Goal: Task Accomplishment & Management: Use online tool/utility

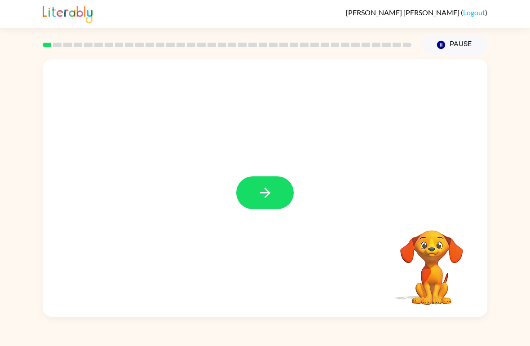
click at [265, 186] on icon "button" at bounding box center [265, 193] width 16 height 16
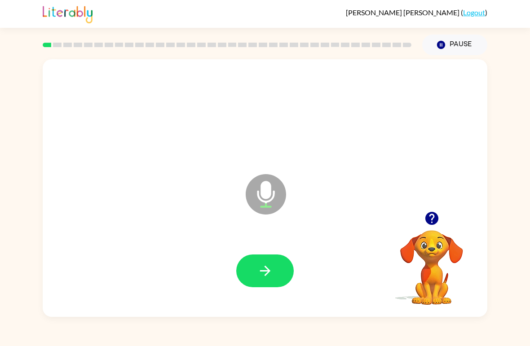
click at [261, 273] on icon "button" at bounding box center [265, 271] width 16 height 16
click at [441, 215] on button "button" at bounding box center [431, 218] width 23 height 23
click at [274, 276] on button "button" at bounding box center [264, 270] width 57 height 33
click at [269, 275] on icon "button" at bounding box center [265, 271] width 16 height 16
click at [263, 272] on icon "button" at bounding box center [264, 271] width 10 height 10
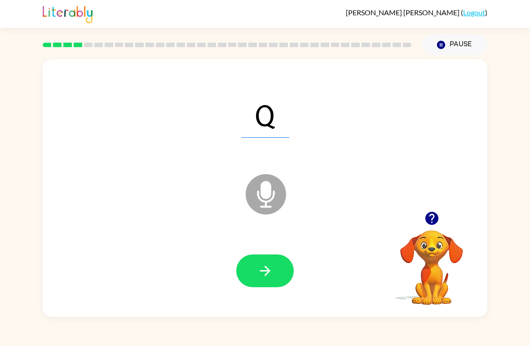
click at [264, 263] on icon "button" at bounding box center [265, 271] width 16 height 16
click at [265, 277] on icon "button" at bounding box center [265, 271] width 16 height 16
click at [255, 281] on button "button" at bounding box center [264, 270] width 57 height 33
click at [269, 272] on icon "button" at bounding box center [264, 271] width 10 height 10
click at [263, 275] on icon "button" at bounding box center [265, 271] width 16 height 16
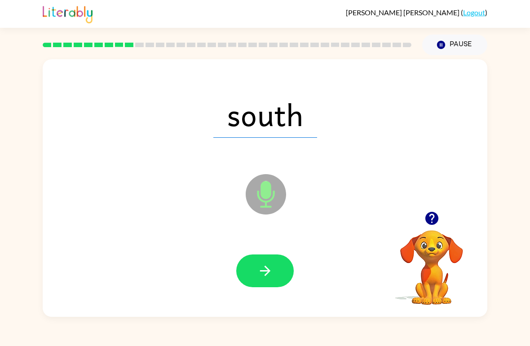
click at [263, 278] on icon "button" at bounding box center [265, 271] width 16 height 16
click at [275, 265] on button "button" at bounding box center [264, 270] width 57 height 33
click at [286, 269] on button "button" at bounding box center [264, 270] width 57 height 33
click at [266, 271] on icon "button" at bounding box center [264, 271] width 10 height 10
click at [260, 279] on icon "button" at bounding box center [265, 271] width 16 height 16
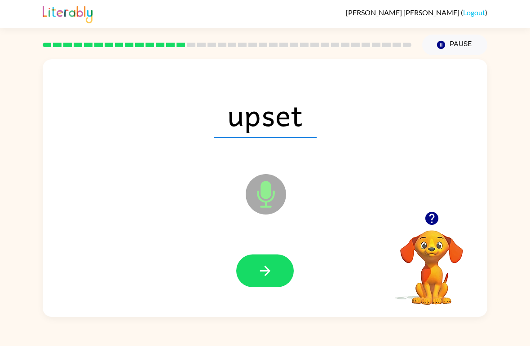
click at [265, 280] on button "button" at bounding box center [264, 270] width 57 height 33
click at [261, 275] on icon "button" at bounding box center [265, 271] width 16 height 16
click at [262, 272] on icon "button" at bounding box center [265, 271] width 16 height 16
click at [262, 285] on button "button" at bounding box center [264, 270] width 57 height 33
click at [272, 278] on icon "button" at bounding box center [265, 271] width 16 height 16
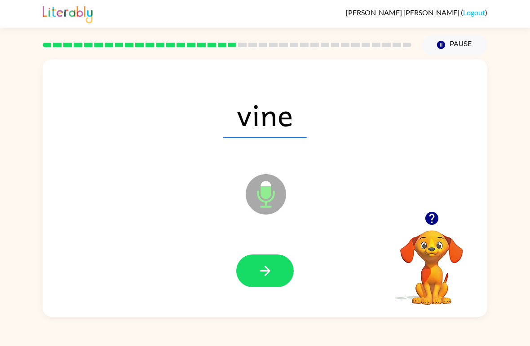
click at [270, 266] on icon "button" at bounding box center [265, 271] width 16 height 16
click at [263, 265] on icon "button" at bounding box center [265, 271] width 16 height 16
click at [262, 260] on button "button" at bounding box center [264, 270] width 57 height 33
click at [270, 276] on icon "button" at bounding box center [265, 271] width 16 height 16
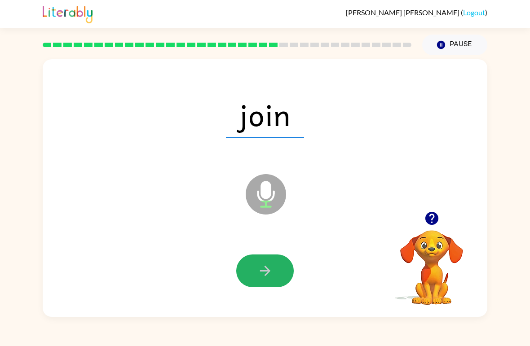
click at [263, 277] on icon "button" at bounding box center [265, 271] width 16 height 16
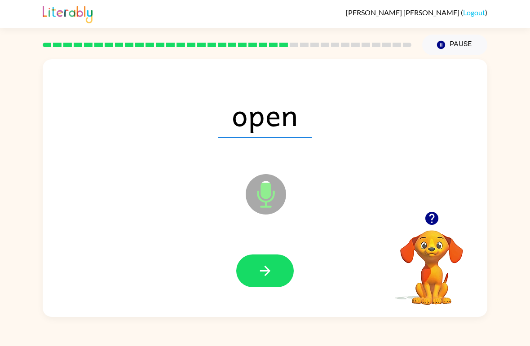
click at [276, 267] on button "button" at bounding box center [264, 270] width 57 height 33
click at [269, 267] on icon "button" at bounding box center [265, 271] width 16 height 16
click at [272, 261] on button "button" at bounding box center [264, 270] width 57 height 33
click at [263, 274] on icon "button" at bounding box center [265, 271] width 16 height 16
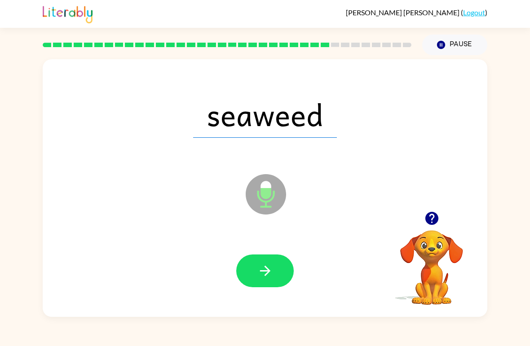
click at [276, 280] on button "button" at bounding box center [264, 270] width 57 height 33
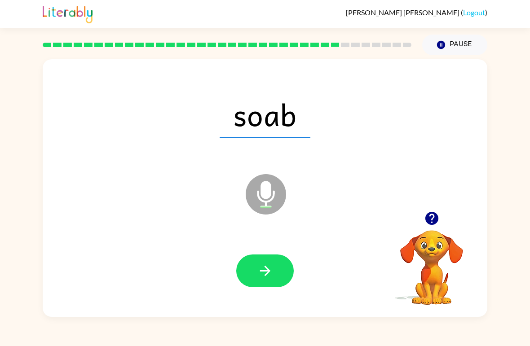
click at [266, 280] on button "button" at bounding box center [264, 270] width 57 height 33
click at [267, 277] on icon "button" at bounding box center [265, 271] width 16 height 16
click at [270, 278] on icon "button" at bounding box center [265, 271] width 16 height 16
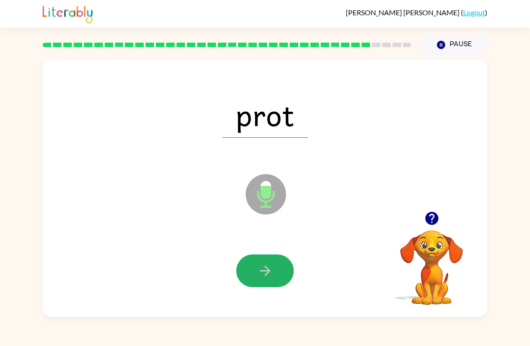
click at [270, 264] on icon "button" at bounding box center [265, 271] width 16 height 16
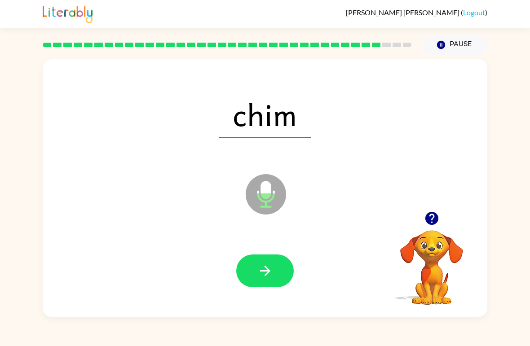
click at [266, 286] on button "button" at bounding box center [264, 270] width 57 height 33
click at [274, 280] on button "button" at bounding box center [264, 270] width 57 height 33
click at [273, 267] on button "button" at bounding box center [264, 270] width 57 height 33
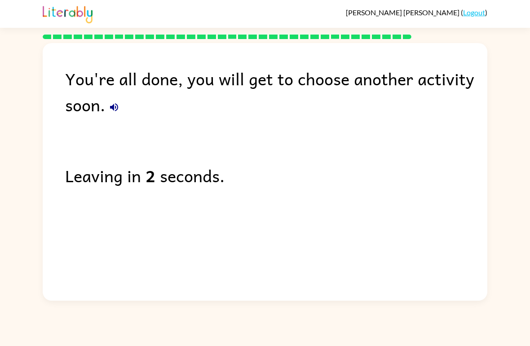
click at [116, 105] on icon "button" at bounding box center [114, 107] width 8 height 8
